Goal: Communication & Community: Answer question/provide support

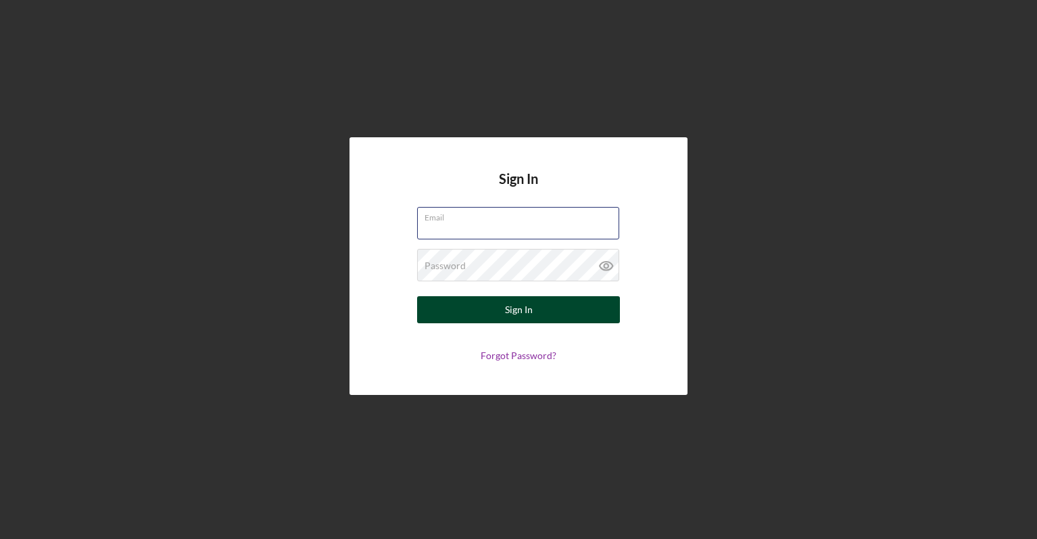
type input "[EMAIL_ADDRESS][DOMAIN_NAME]"
click at [548, 303] on button "Sign In" at bounding box center [518, 309] width 203 height 27
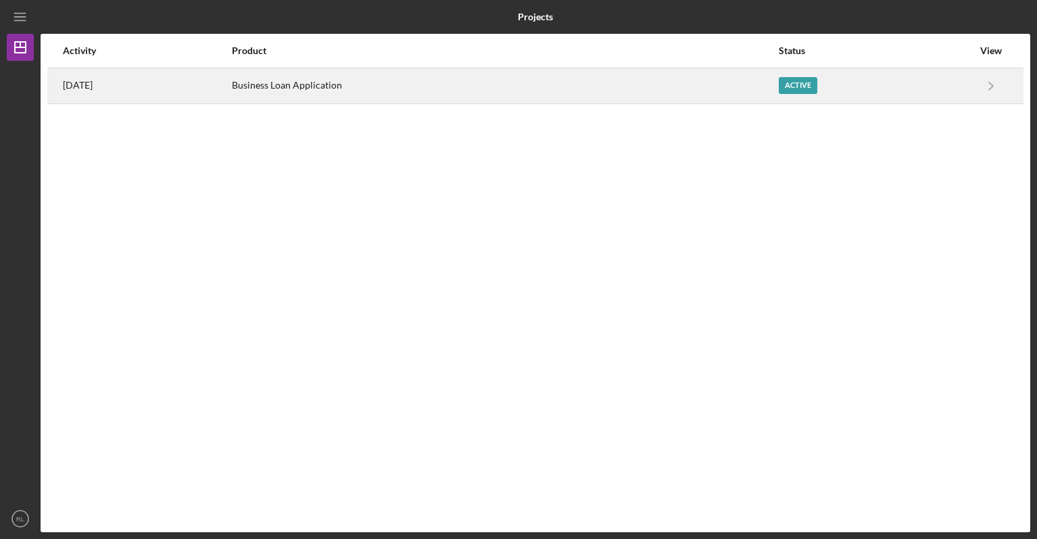
click at [807, 87] on div "Active" at bounding box center [798, 85] width 39 height 17
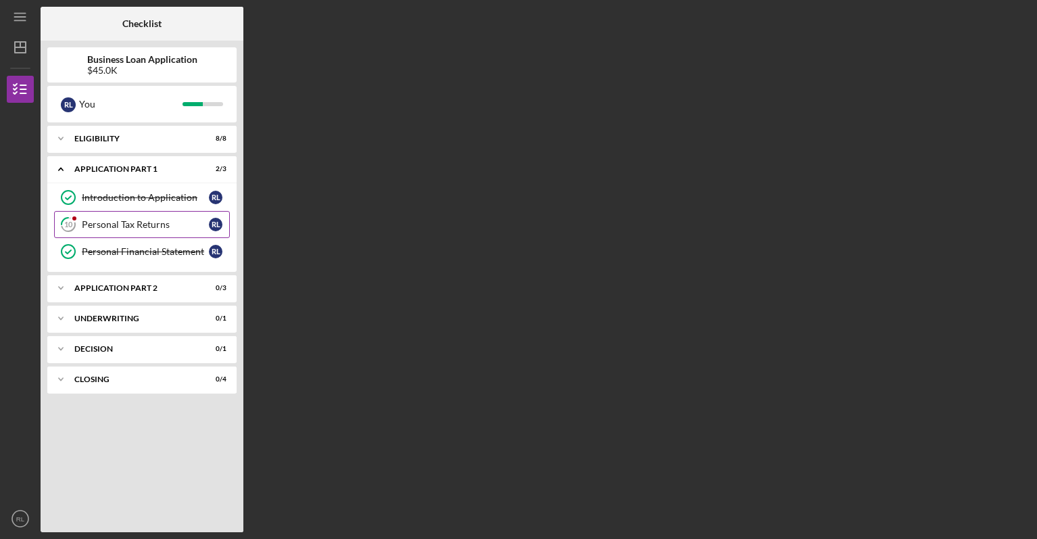
click at [162, 229] on div "Personal Tax Returns" at bounding box center [145, 224] width 127 height 11
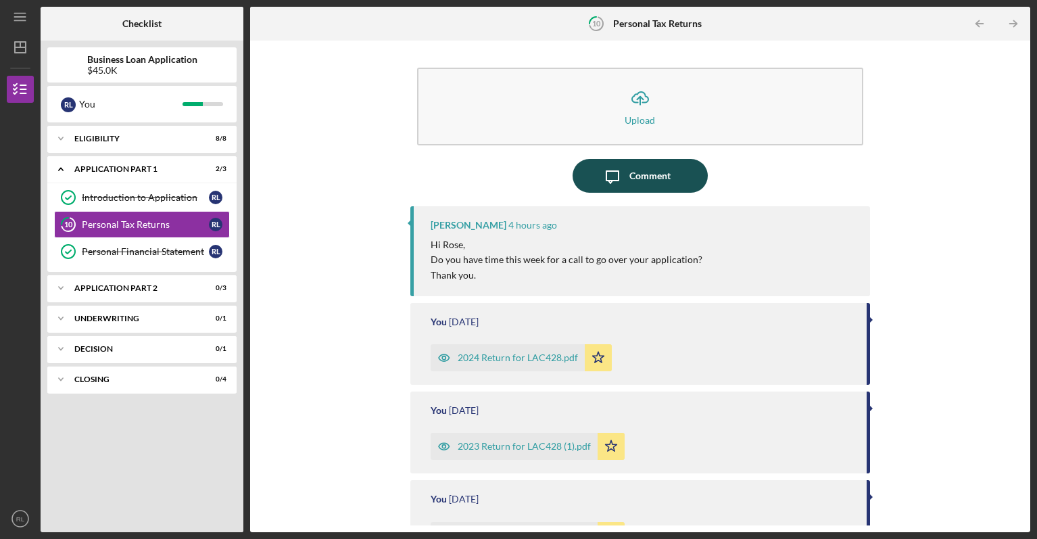
click at [649, 171] on div "Comment" at bounding box center [650, 176] width 41 height 34
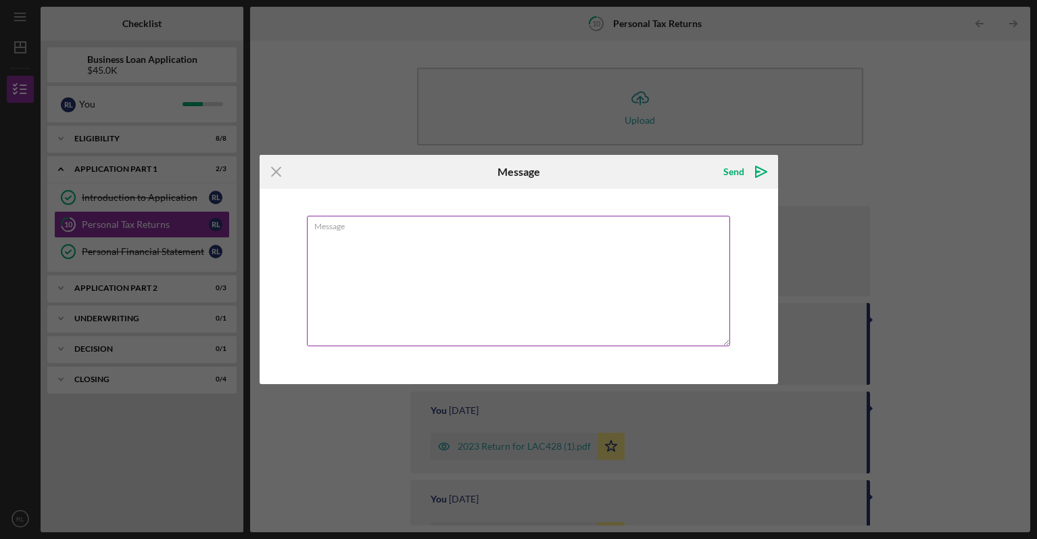
click at [579, 274] on textarea "Message" at bounding box center [518, 281] width 423 height 131
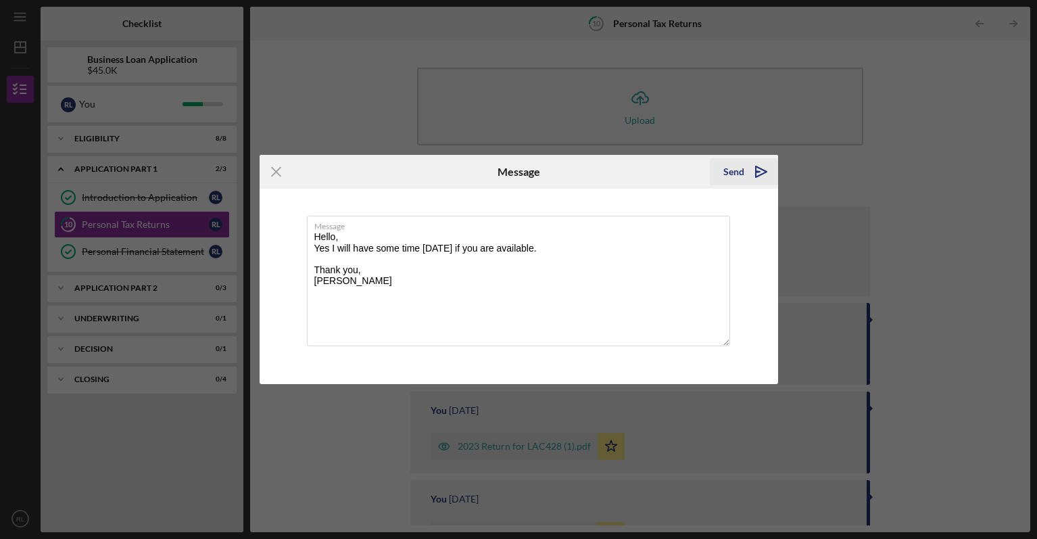
type textarea "Hello, Yes I will have some time [DATE] if you are available. Thank you, [PERSO…"
click at [762, 172] on icon "Icon/icon-invite-send" at bounding box center [762, 172] width 34 height 34
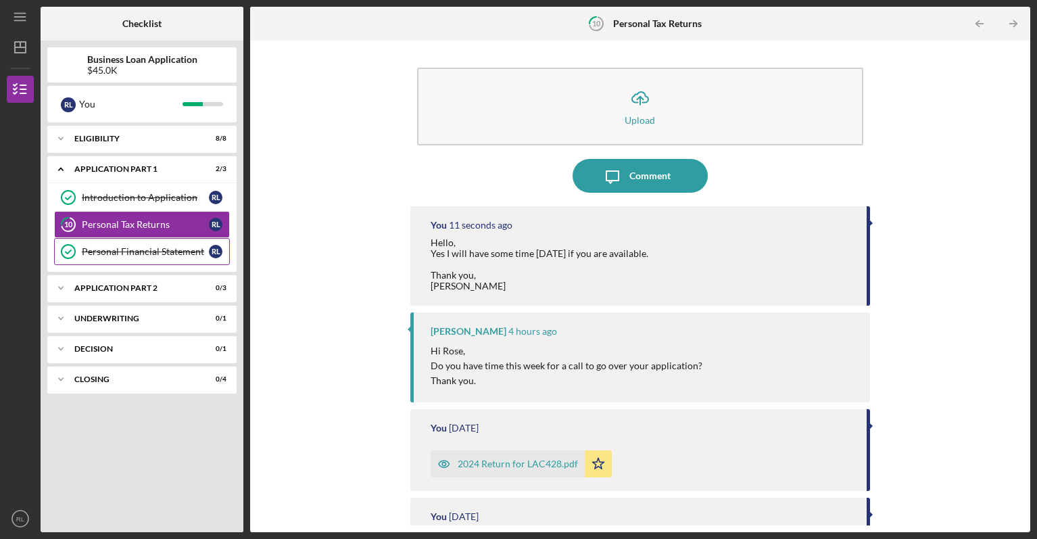
click at [172, 248] on div "Personal Financial Statement" at bounding box center [145, 251] width 127 height 11
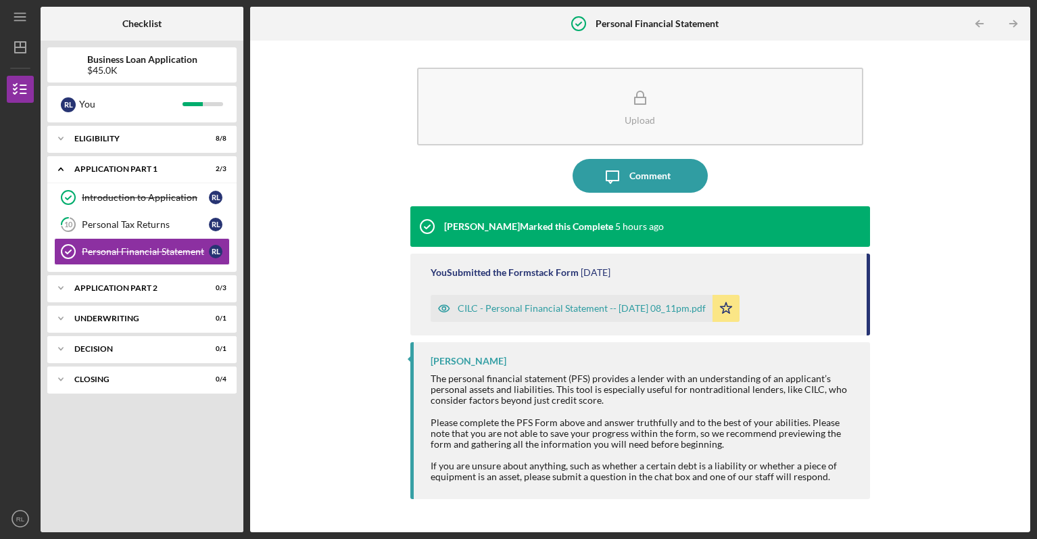
click at [937, 331] on div "Upload Icon/Message Comment [PERSON_NAME] Marked this Complete 5 hours ago You …" at bounding box center [640, 286] width 767 height 478
